Goal: Find contact information: Find contact information

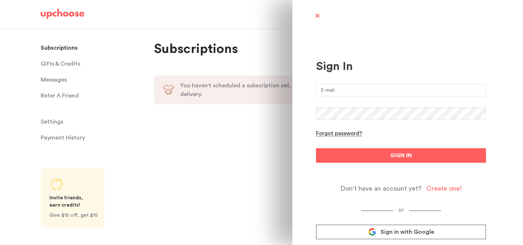
click at [406, 235] on span "Sign in with Google" at bounding box center [406, 232] width 53 height 7
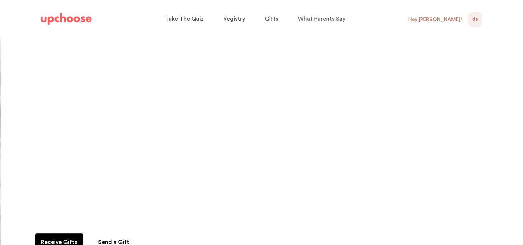
click at [474, 18] on span "DS" at bounding box center [475, 19] width 6 height 9
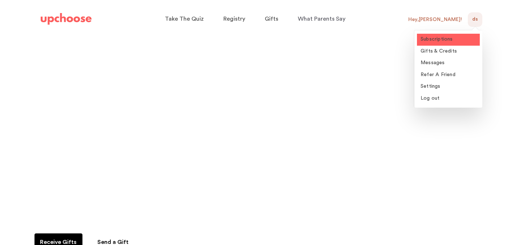
click at [456, 39] on link "Subscriptions" at bounding box center [448, 40] width 63 height 12
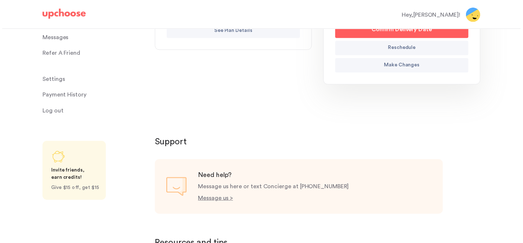
scroll to position [244, 0]
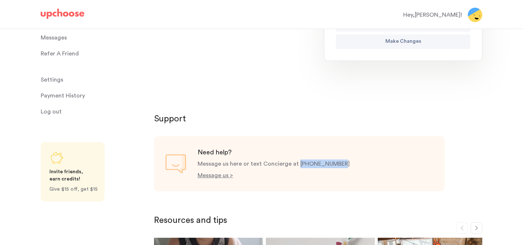
drag, startPoint x: 297, startPoint y: 164, endPoint x: 341, endPoint y: 164, distance: 43.6
click at [341, 164] on div "Need help? Message us here or text Concierge at +415 650 4553 Message us >" at bounding box center [299, 163] width 290 height 55
copy p "+415 650 4553"
click at [228, 215] on p "Resources and tips" at bounding box center [318, 221] width 328 height 12
